Goal: Check status: Check status

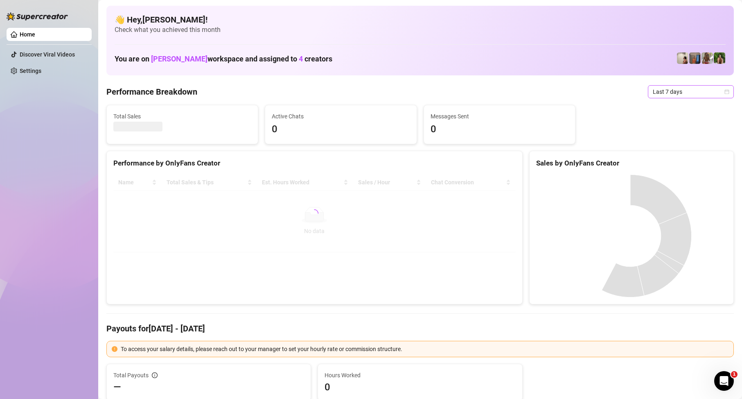
click at [683, 90] on span "Last 7 days" at bounding box center [691, 92] width 76 height 12
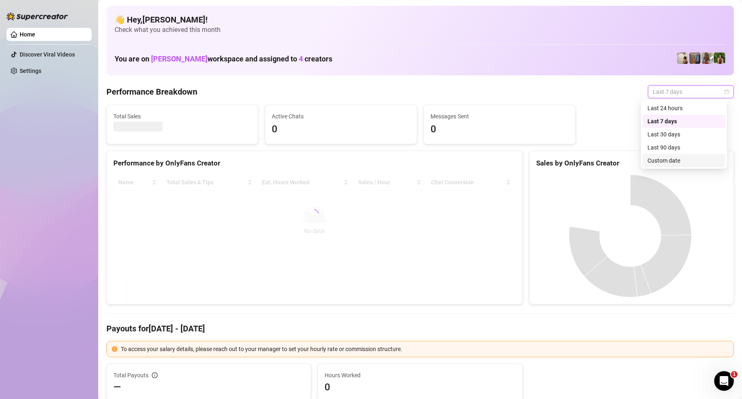
click at [667, 159] on div "Custom date" at bounding box center [684, 160] width 73 height 9
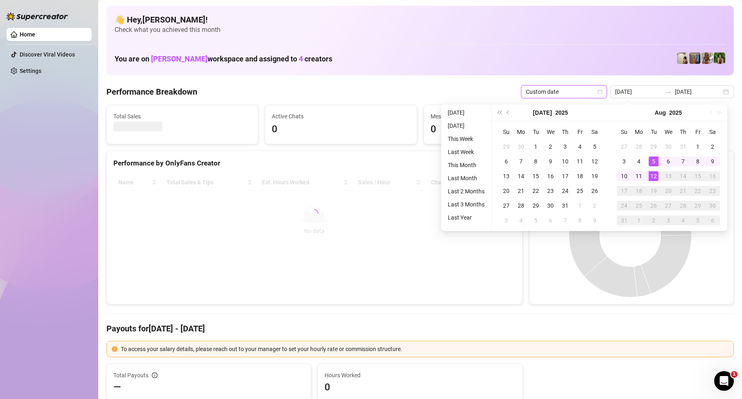
type input "[DATE]"
click at [654, 176] on div "12" at bounding box center [654, 176] width 10 height 10
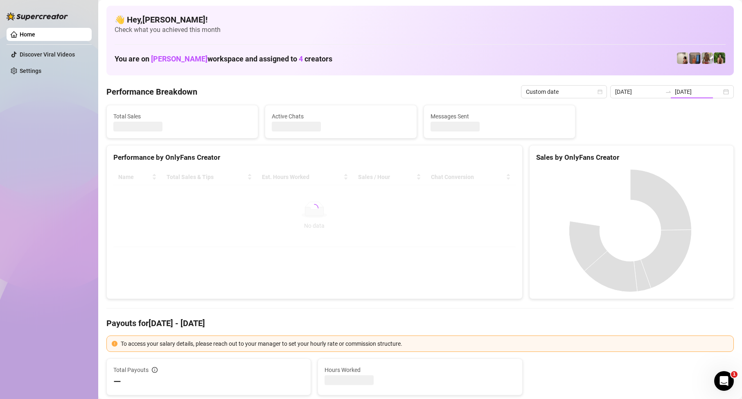
type input "[DATE]"
